Goal: Information Seeking & Learning: Check status

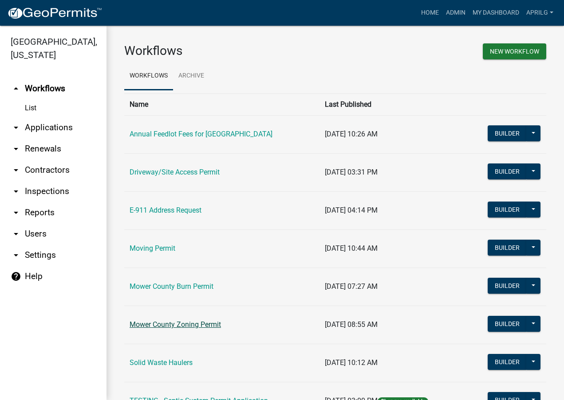
click at [194, 325] on link "Mower County Zoning Permit" at bounding box center [174, 325] width 91 height 8
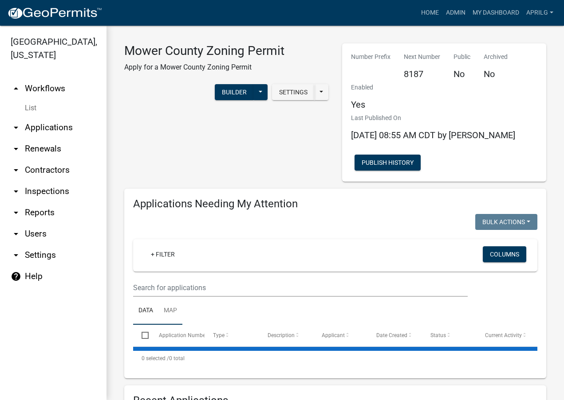
select select "1: 25"
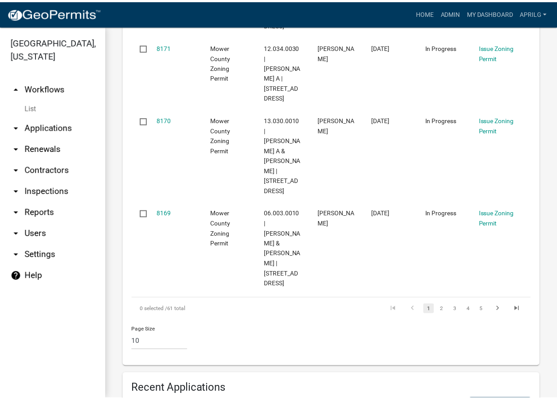
scroll to position [1020, 0]
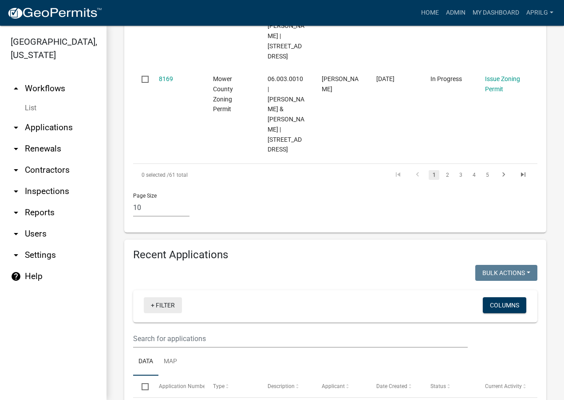
click at [153, 297] on link "+ Filter" at bounding box center [163, 305] width 38 height 16
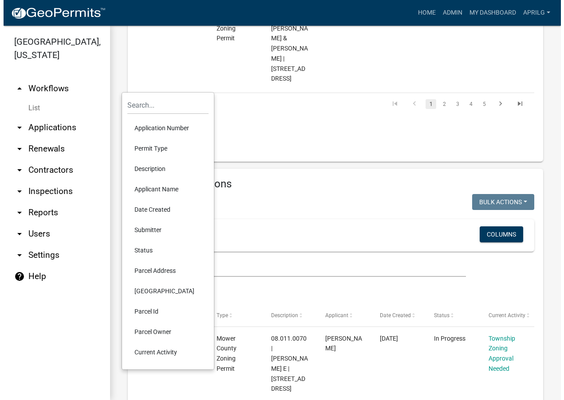
scroll to position [1153, 0]
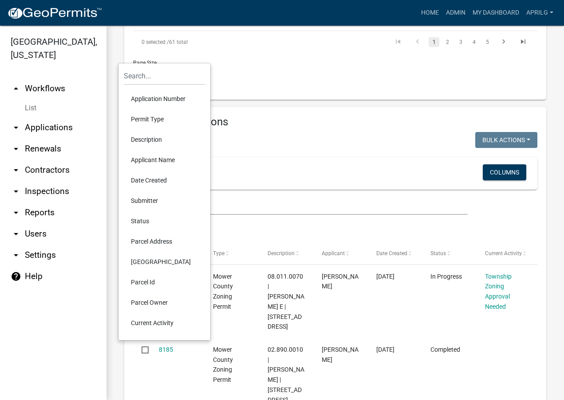
click at [141, 240] on li "Parcel Address" at bounding box center [164, 241] width 81 height 20
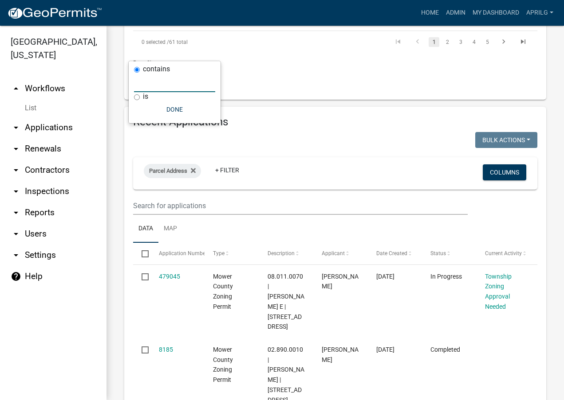
click at [159, 81] on input "text" at bounding box center [174, 83] width 81 height 18
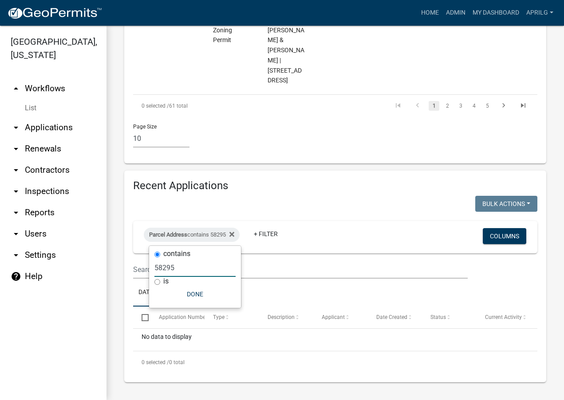
scroll to position [968, 0]
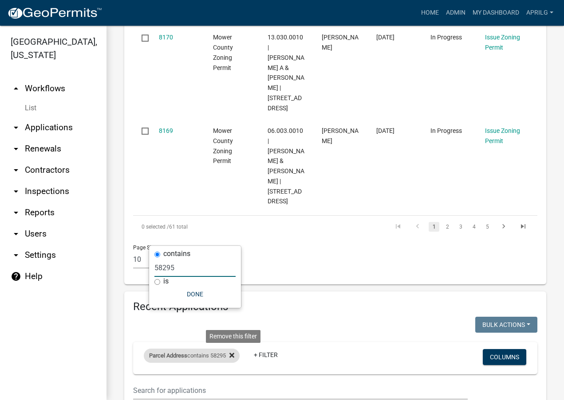
type input "58295"
click at [234, 353] on icon at bounding box center [231, 355] width 5 height 5
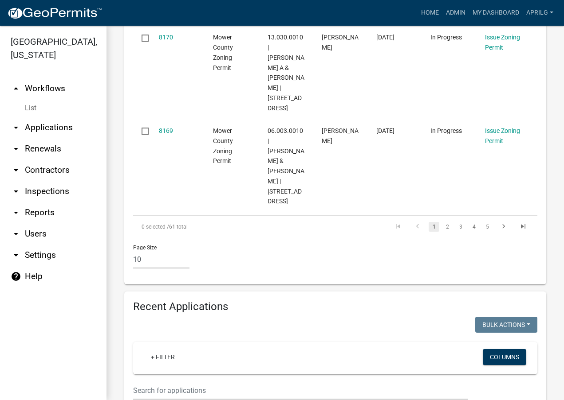
scroll to position [946, 0]
